Goal: Browse casually

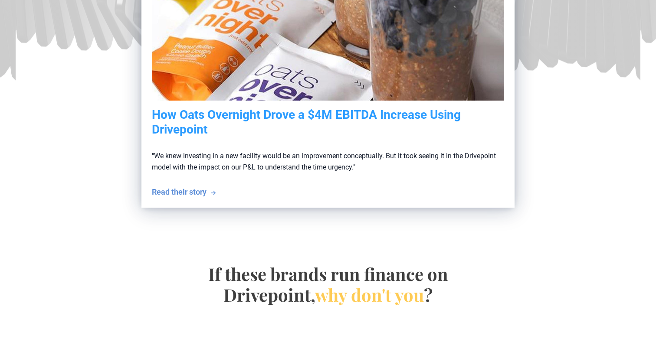
scroll to position [330, 0]
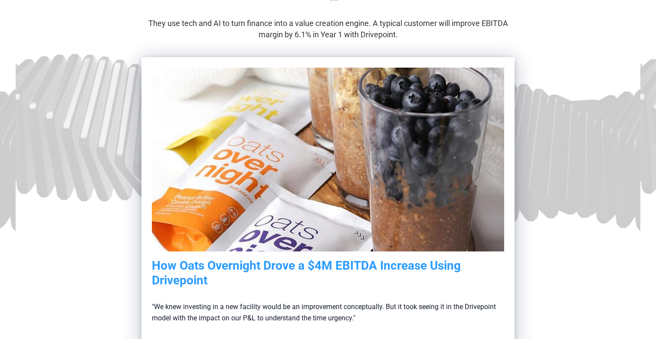
scroll to position [0, 0]
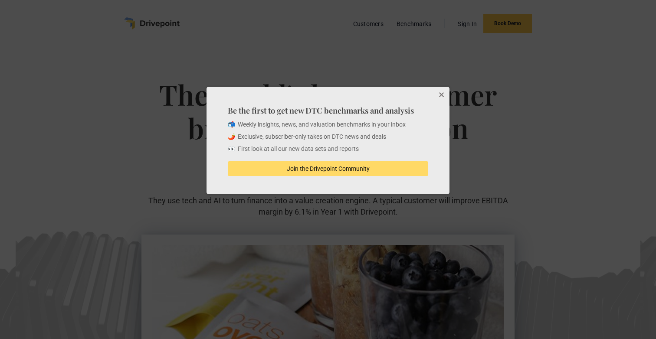
click at [440, 92] on button "Close" at bounding box center [440, 95] width 17 height 17
